Goal: Information Seeking & Learning: Learn about a topic

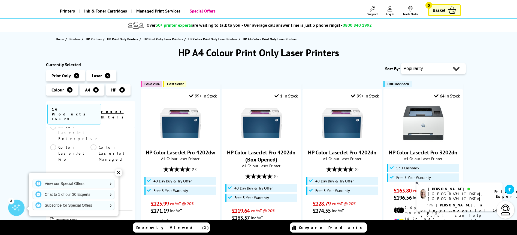
scroll to position [82, 0]
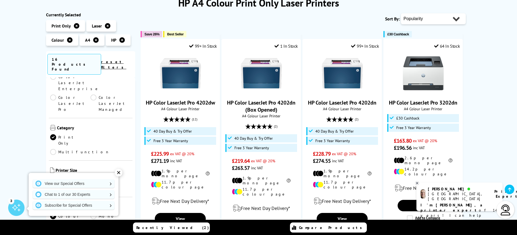
click at [106, 26] on icon at bounding box center [107, 25] width 5 height 5
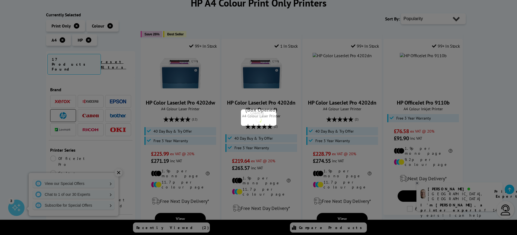
scroll to position [82, 0]
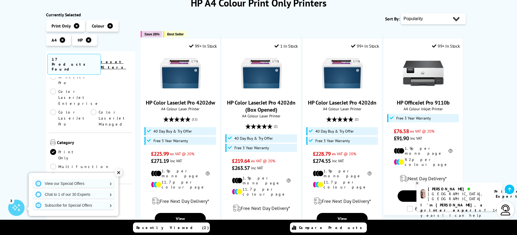
click at [76, 25] on icon at bounding box center [76, 25] width 5 height 5
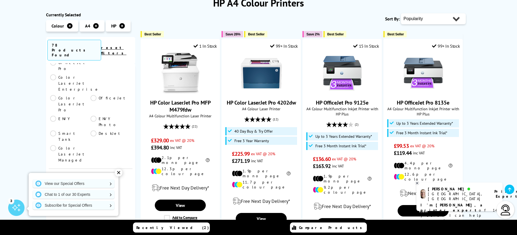
scroll to position [163, 0]
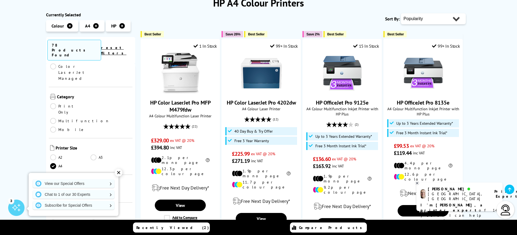
click at [91, 154] on link "A3" at bounding box center [110, 157] width 41 height 6
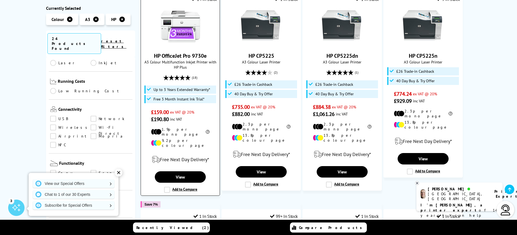
scroll to position [82, 0]
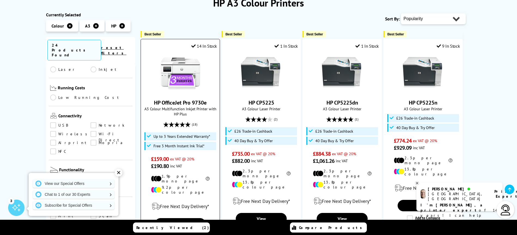
click at [185, 74] on img at bounding box center [180, 73] width 41 height 41
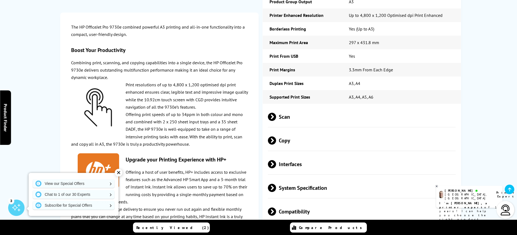
scroll to position [899, 0]
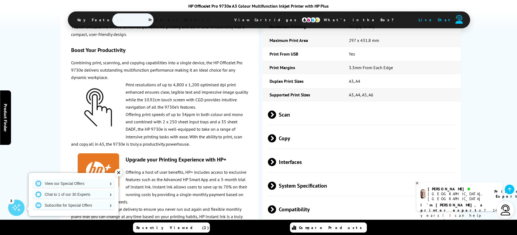
click at [286, 106] on span "Scan" at bounding box center [362, 114] width 188 height 20
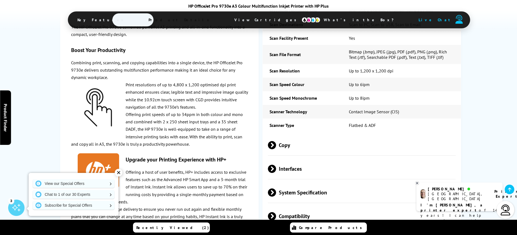
scroll to position [1062, 0]
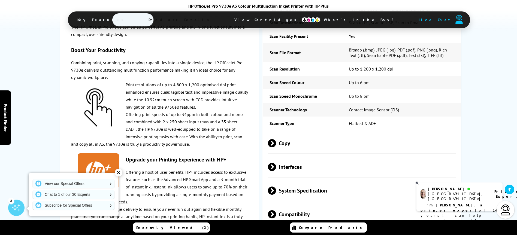
click at [285, 133] on span "Copy" at bounding box center [362, 143] width 188 height 20
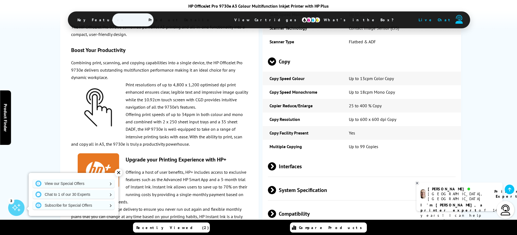
scroll to position [1253, 0]
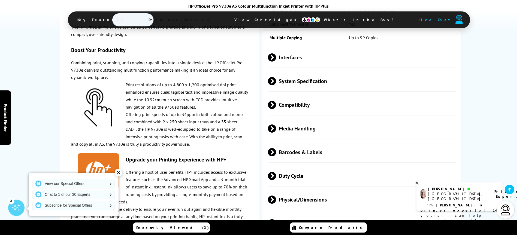
click at [116, 173] on div "✕" at bounding box center [119, 173] width 8 height 8
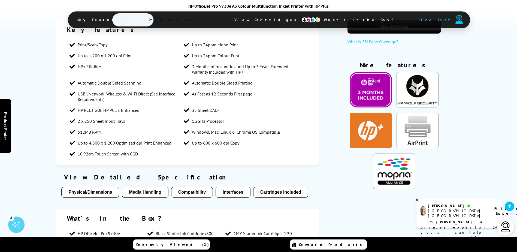
scroll to position [436, 0]
click at [152, 187] on button "Media Handling" at bounding box center [145, 192] width 46 height 11
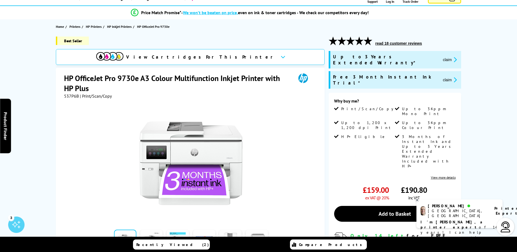
scroll to position [13, 0]
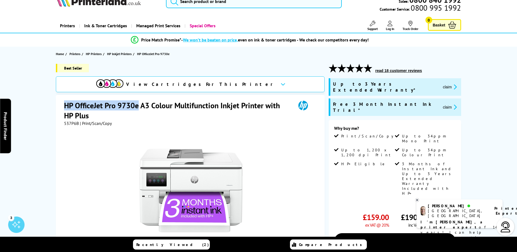
drag, startPoint x: 65, startPoint y: 104, endPoint x: 138, endPoint y: 105, distance: 73.0
click at [138, 105] on h1 "HP OfficeJet Pro 9730e A3 Colour Multifunction Inkjet Printer with HP Plus" at bounding box center [177, 110] width 226 height 20
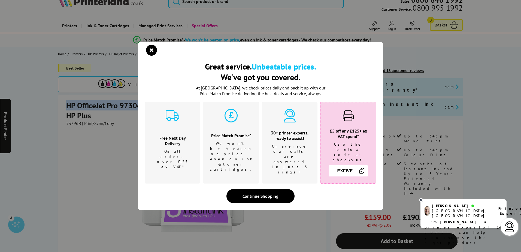
copy h1 "HP OfficeJet Pro 9730e"
click at [151, 53] on icon "close modal" at bounding box center [151, 50] width 11 height 11
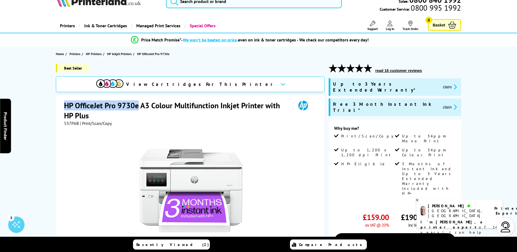
copy h1 "HP OfficeJet Pro 9730e"
